Goal: Information Seeking & Learning: Learn about a topic

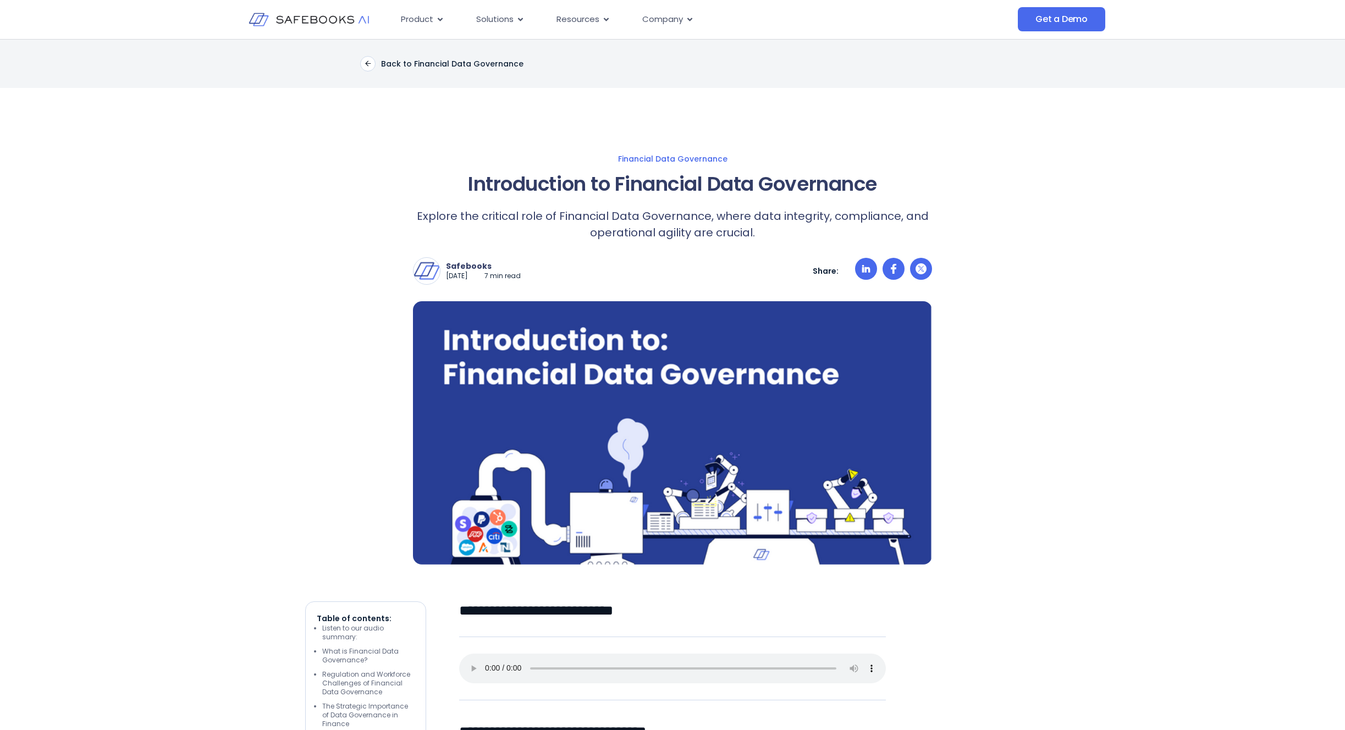
click at [282, 23] on img at bounding box center [309, 19] width 120 height 35
